Goal: Task Accomplishment & Management: Complete application form

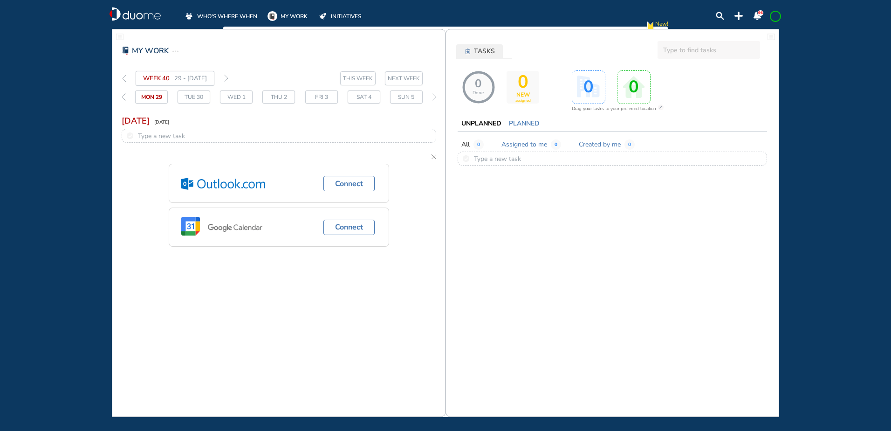
click at [230, 13] on span "WHO'S WHERE WHEN" at bounding box center [227, 16] width 60 height 9
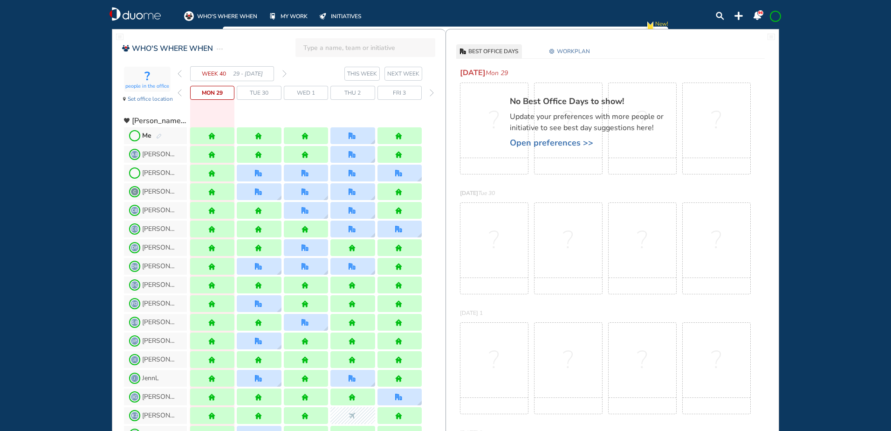
click at [159, 133] on img "pen-edit" at bounding box center [159, 136] width 6 height 6
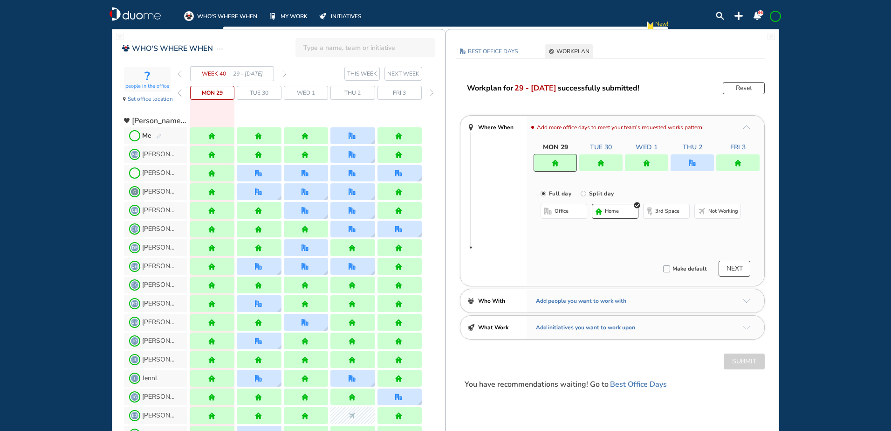
click at [285, 71] on img "forward week" at bounding box center [284, 73] width 4 height 7
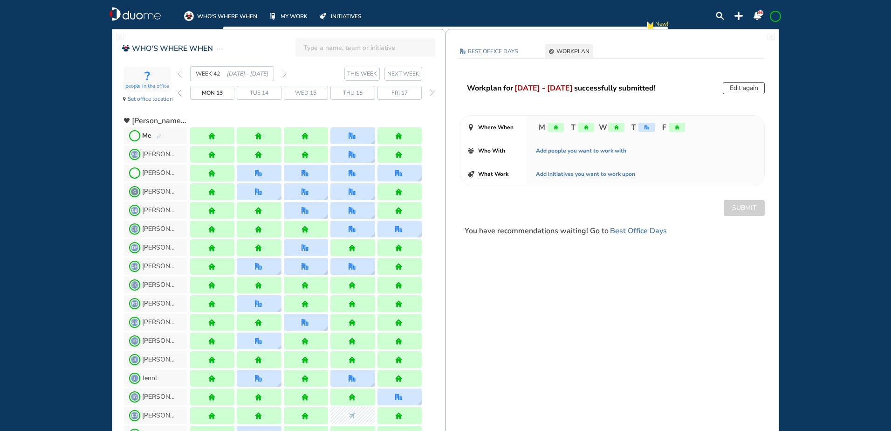
click at [285, 71] on img "forward week" at bounding box center [284, 73] width 4 height 7
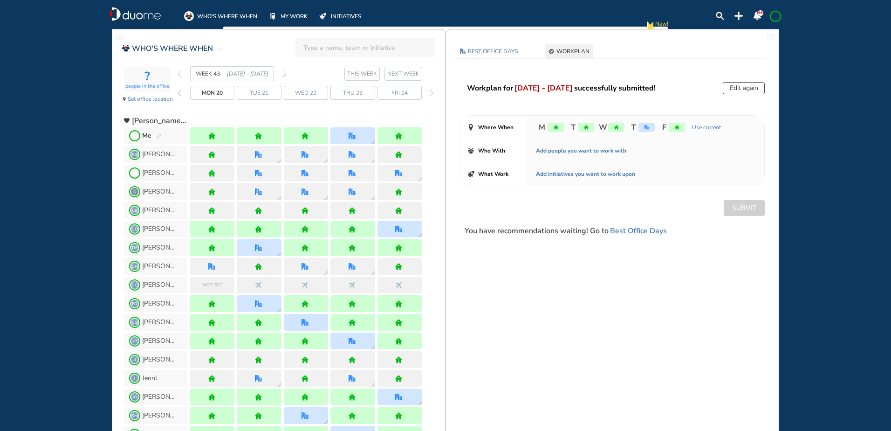
click at [285, 71] on img "forward week" at bounding box center [284, 73] width 4 height 7
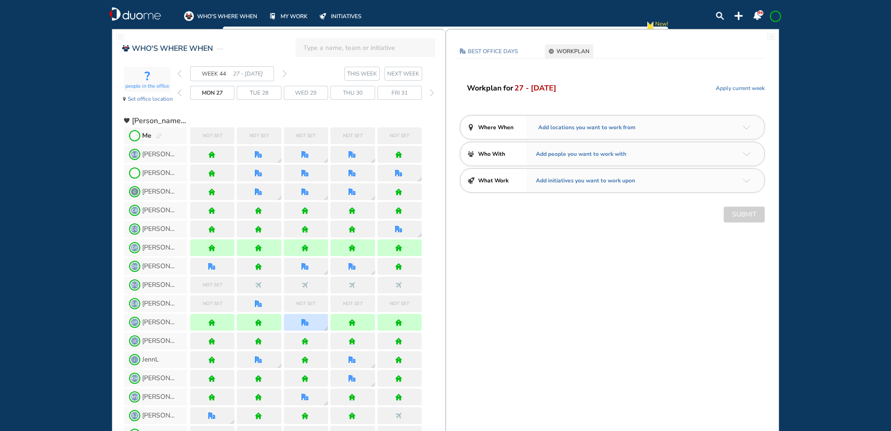
click at [179, 71] on img "back week" at bounding box center [180, 73] width 4 height 7
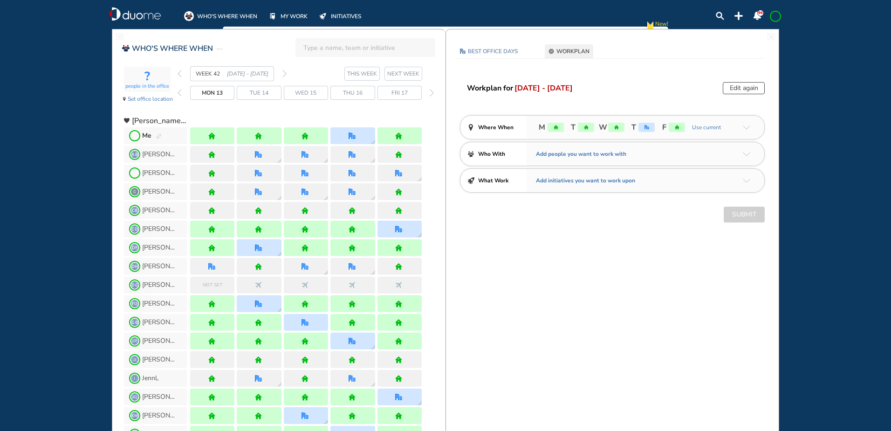
click at [179, 71] on img "back week" at bounding box center [180, 73] width 4 height 7
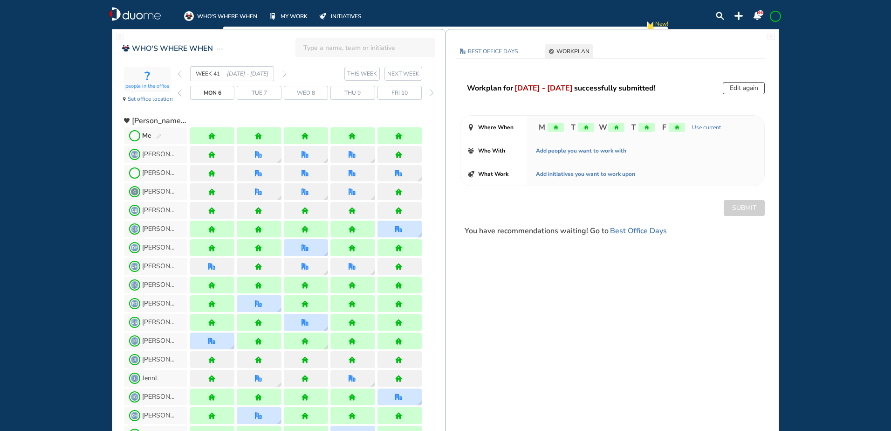
click at [179, 71] on img "back week" at bounding box center [180, 73] width 4 height 7
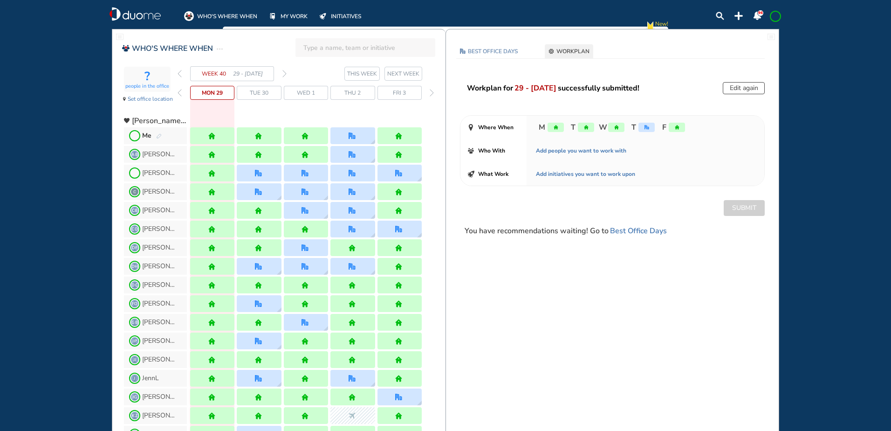
click at [285, 73] on img "forward week" at bounding box center [284, 73] width 4 height 7
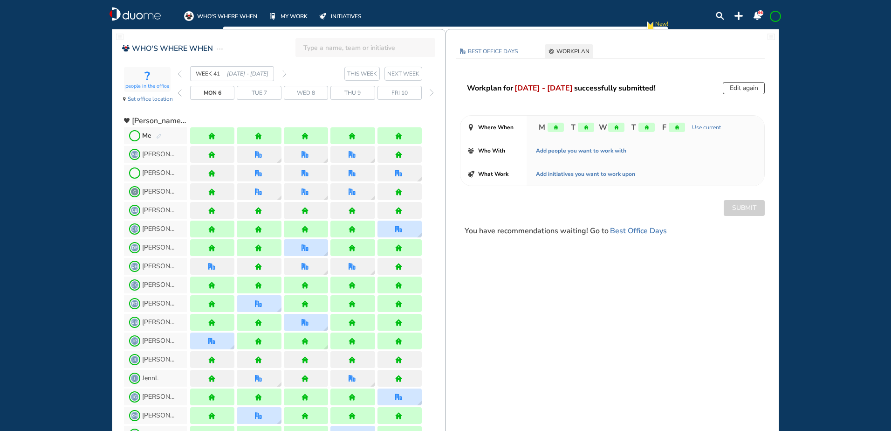
click at [285, 73] on img "forward week" at bounding box center [284, 73] width 4 height 7
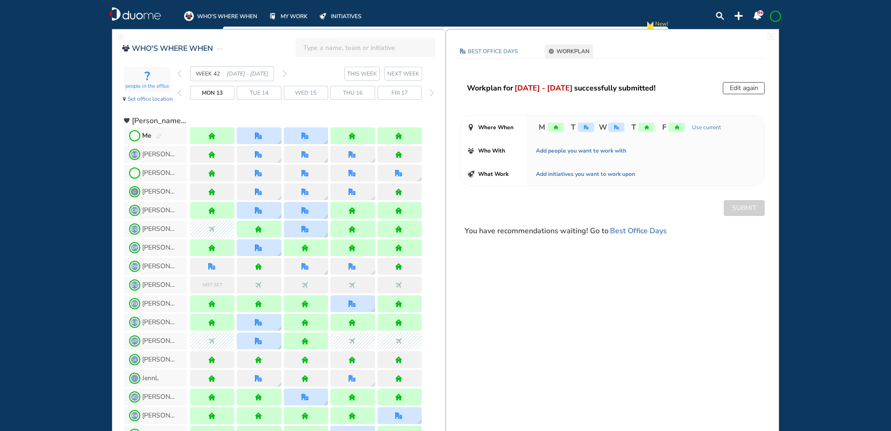
click at [285, 73] on img "forward week" at bounding box center [284, 73] width 4 height 7
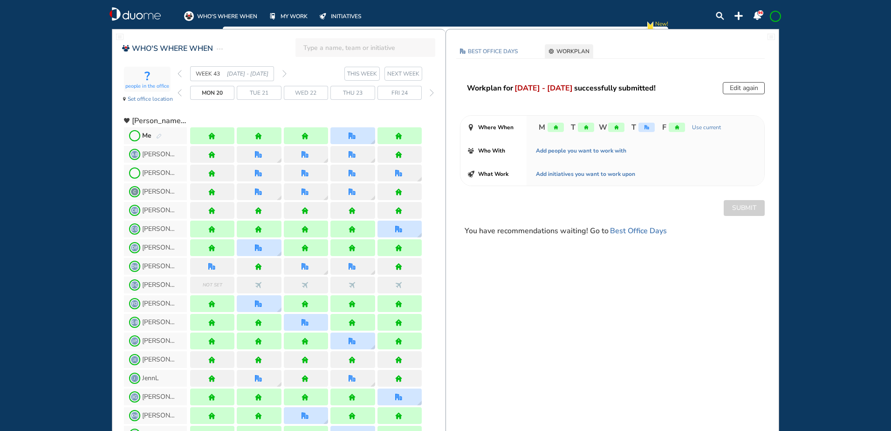
click at [285, 73] on img "forward week" at bounding box center [284, 73] width 4 height 7
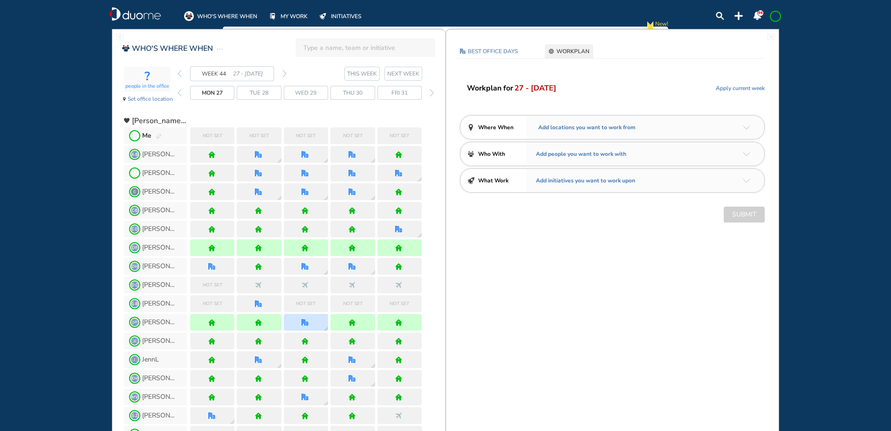
click at [160, 135] on img "pen-edit" at bounding box center [159, 136] width 6 height 6
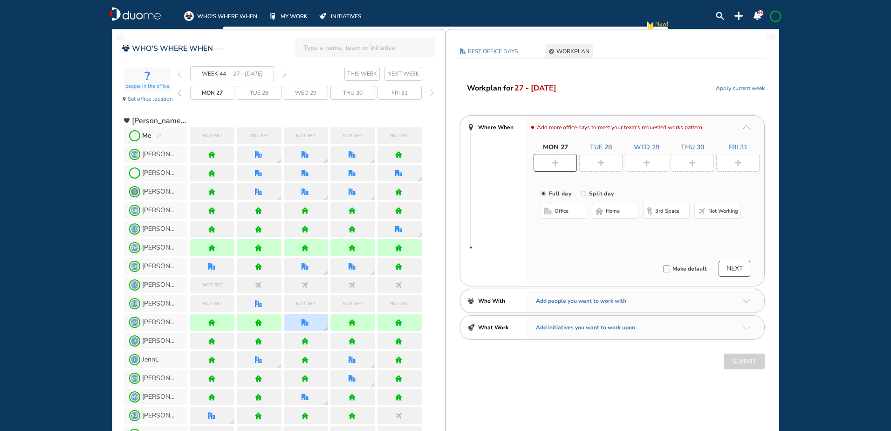
click at [621, 212] on button "home" at bounding box center [615, 211] width 47 height 15
click at [604, 164] on img "plus-rounded-bdbdbd" at bounding box center [600, 162] width 7 height 7
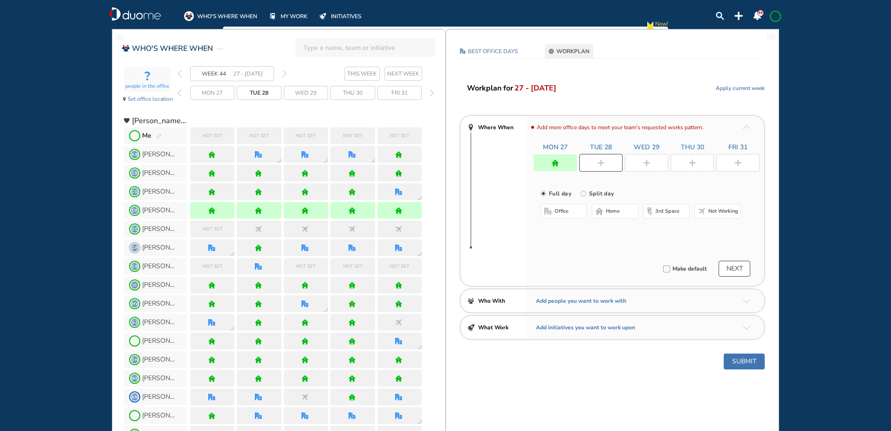
click at [614, 213] on span "home" at bounding box center [613, 210] width 14 height 7
click at [646, 158] on div at bounding box center [646, 163] width 43 height 18
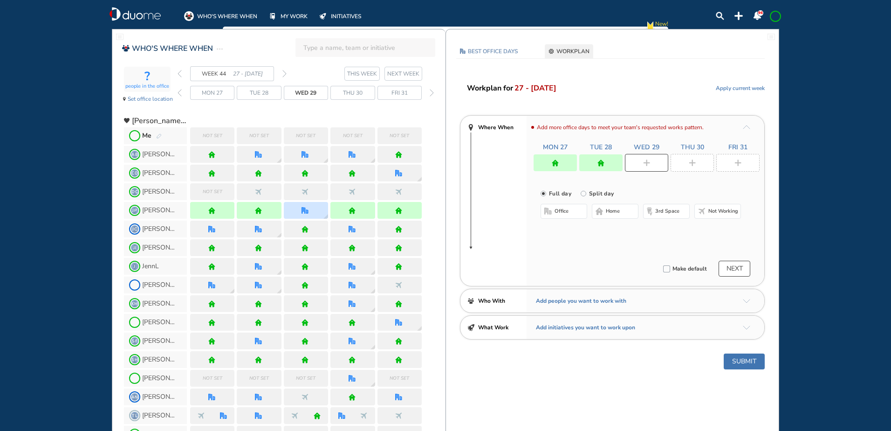
click at [614, 209] on span "home" at bounding box center [613, 210] width 14 height 7
click at [694, 163] on img "plus-rounded-bdbdbd" at bounding box center [692, 162] width 7 height 7
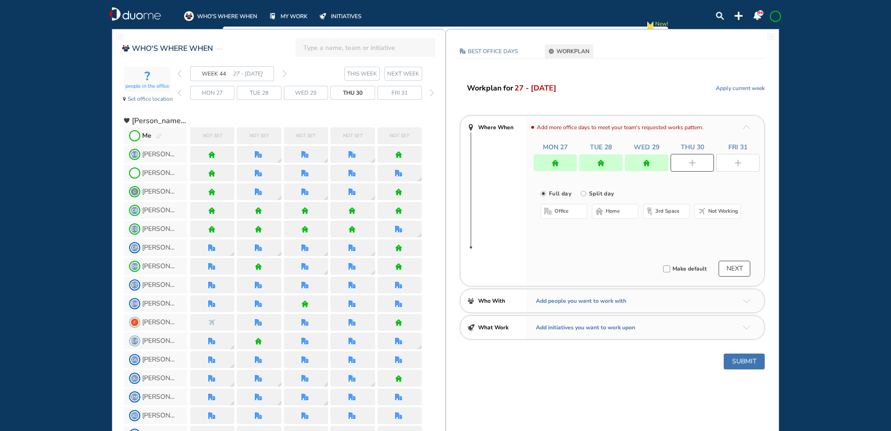
drag, startPoint x: 616, startPoint y: 211, endPoint x: 627, endPoint y: 206, distance: 12.1
click at [616, 211] on span "home" at bounding box center [613, 210] width 14 height 7
click at [730, 166] on div at bounding box center [737, 163] width 43 height 18
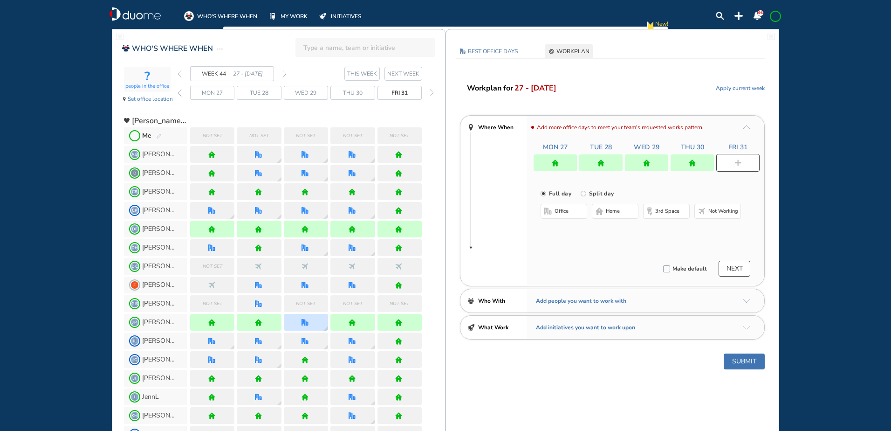
click at [624, 210] on button "home" at bounding box center [615, 211] width 47 height 15
click at [742, 358] on button "Submit" at bounding box center [744, 361] width 41 height 16
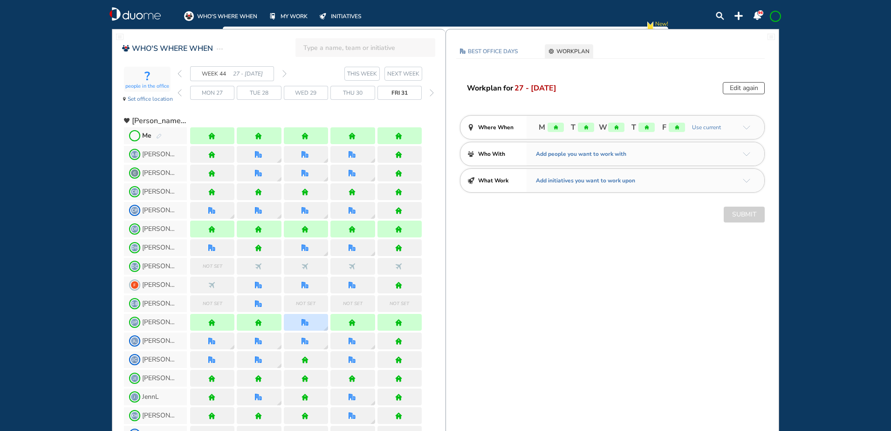
click at [282, 72] on img "forward week" at bounding box center [284, 73] width 4 height 7
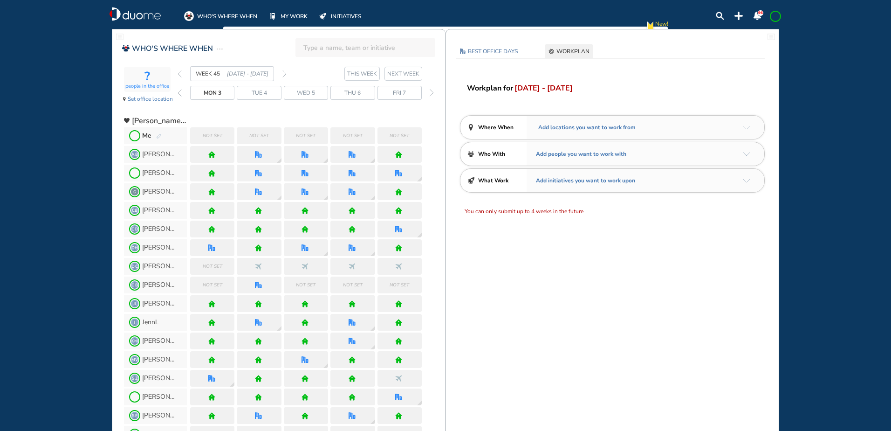
click at [215, 16] on span "WHO'S WHERE WHEN" at bounding box center [227, 16] width 60 height 9
